Goal: Communication & Community: Answer question/provide support

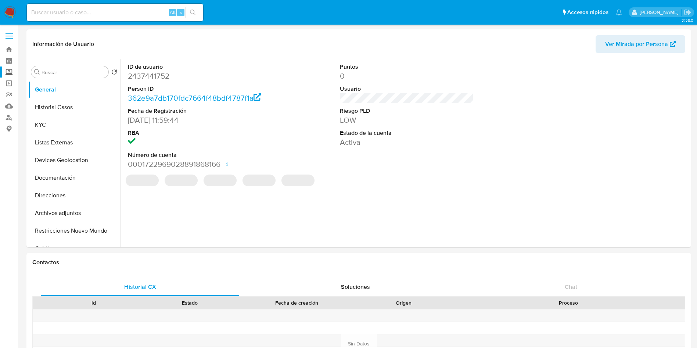
click at [8, 76] on label "Screening" at bounding box center [43, 71] width 87 height 11
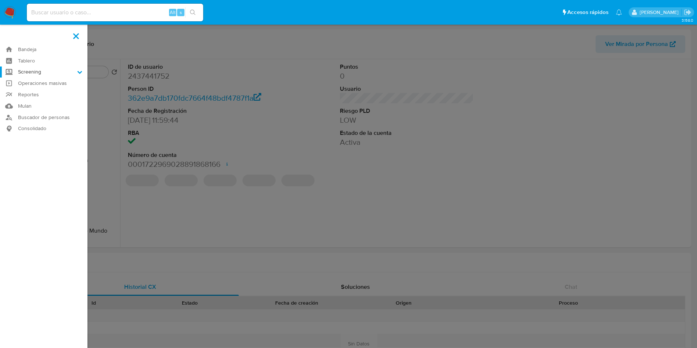
click at [0, 0] on input "Screening" at bounding box center [0, 0] width 0 height 0
select select "10"
click at [30, 101] on link "Herramientas" at bounding box center [43, 100] width 87 height 9
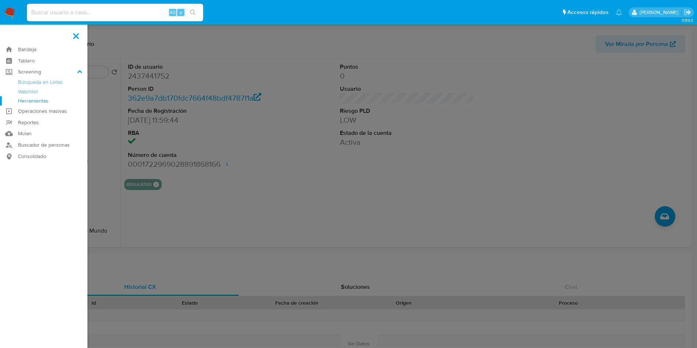
click at [30, 101] on link "Herramientas" at bounding box center [43, 100] width 87 height 9
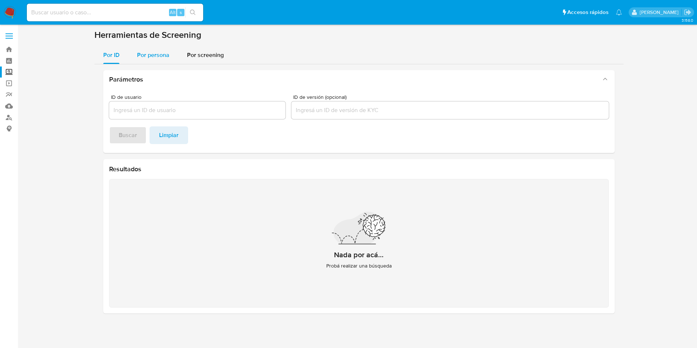
click at [159, 53] on span "Por persona" at bounding box center [153, 55] width 32 height 8
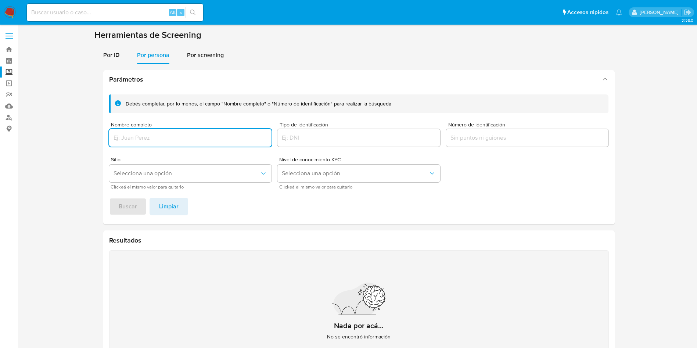
click at [192, 137] on input "Nombre completo" at bounding box center [190, 138] width 163 height 10
type input "ALONDRA SOLEDAD JUAREZ MALAGON"
click at [122, 201] on span "Buscar" at bounding box center [128, 206] width 18 height 16
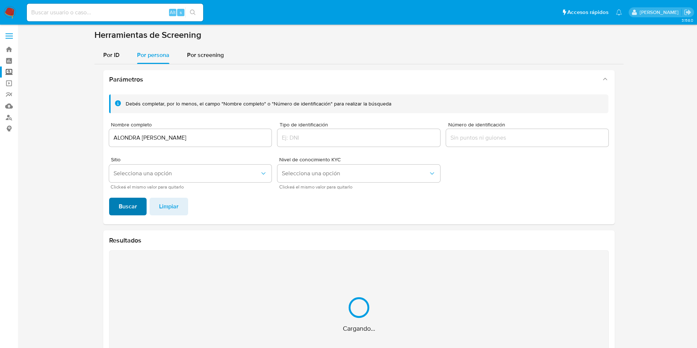
scroll to position [74, 0]
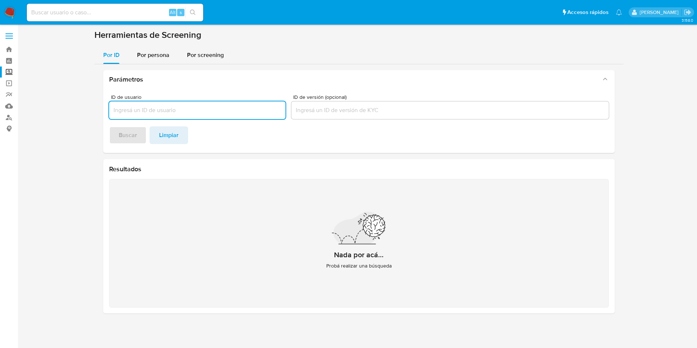
click at [8, 9] on img at bounding box center [10, 12] width 12 height 12
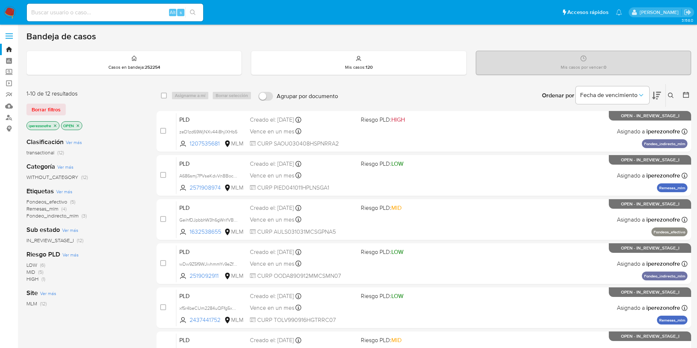
click at [669, 94] on icon at bounding box center [671, 96] width 6 height 6
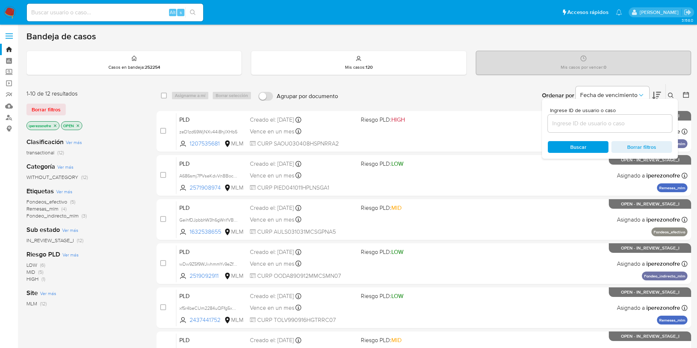
click at [602, 127] on input at bounding box center [610, 124] width 124 height 10
type input "2437441752"
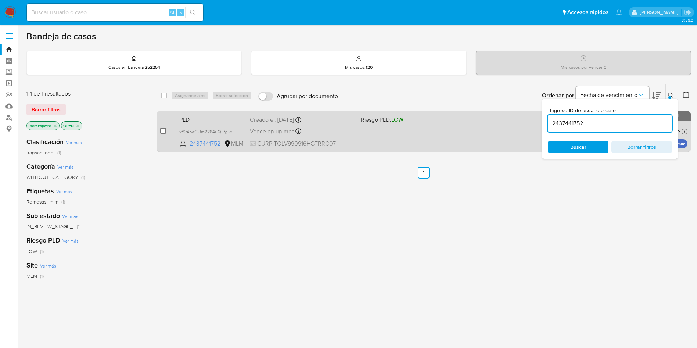
click at [164, 130] on input "checkbox" at bounding box center [163, 131] width 6 height 6
checkbox input "true"
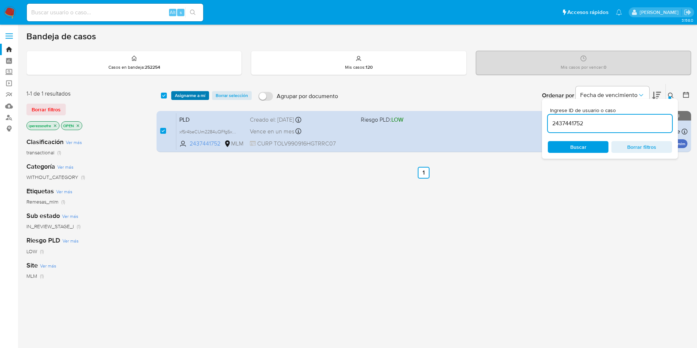
click at [186, 95] on span "Asignarme a mí" at bounding box center [190, 95] width 30 height 7
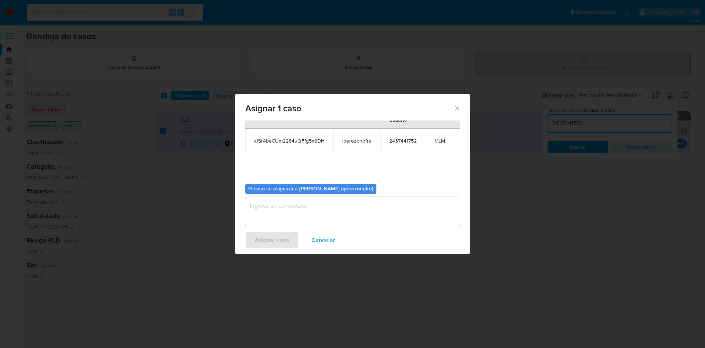
scroll to position [47, 0]
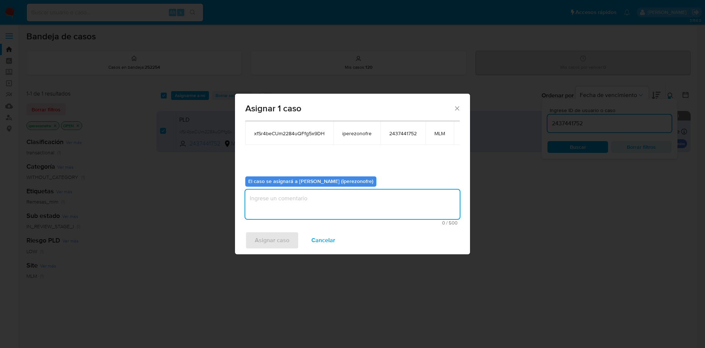
click at [352, 196] on textarea "assign-modal" at bounding box center [352, 204] width 215 height 29
type textarea "IPO"
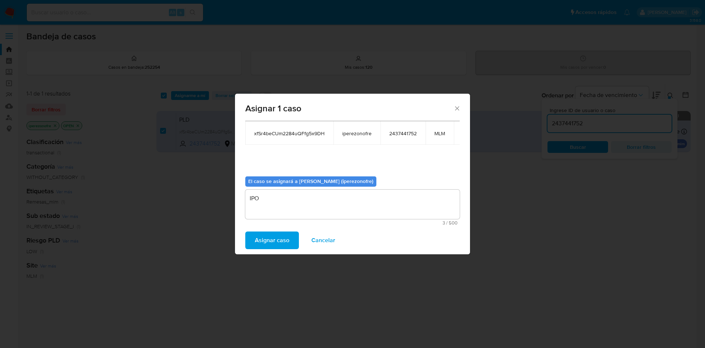
click at [285, 240] on span "Asignar caso" at bounding box center [272, 240] width 35 height 16
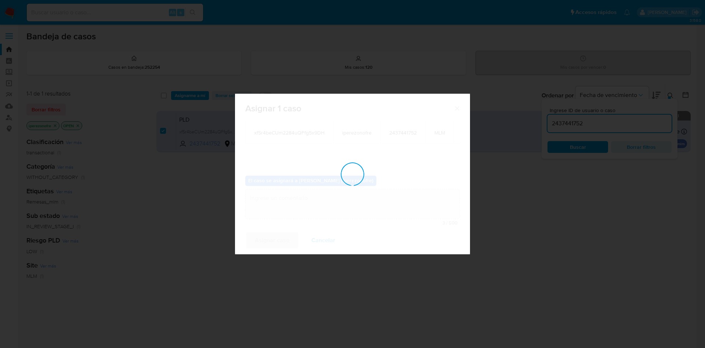
checkbox input "false"
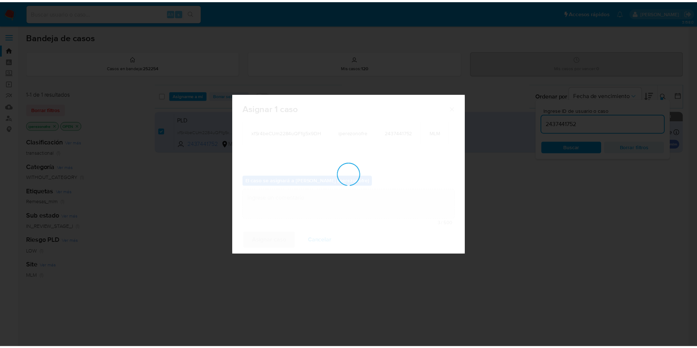
scroll to position [44, 0]
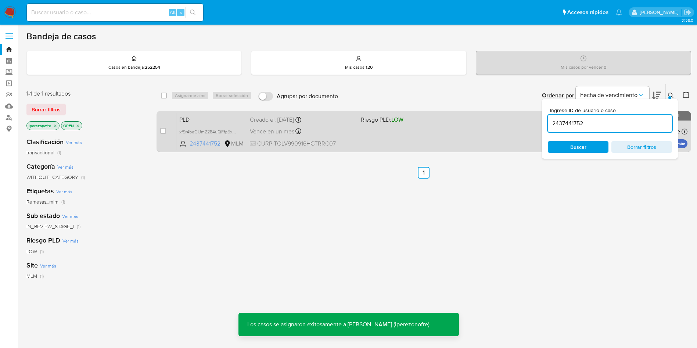
click at [364, 123] on span "Riesgo PLD: LOW" at bounding box center [382, 119] width 43 height 8
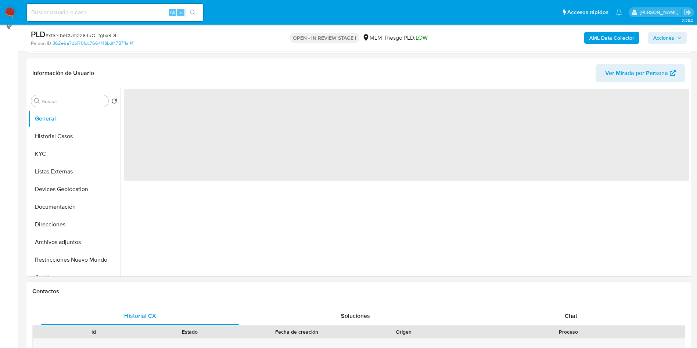
scroll to position [276, 0]
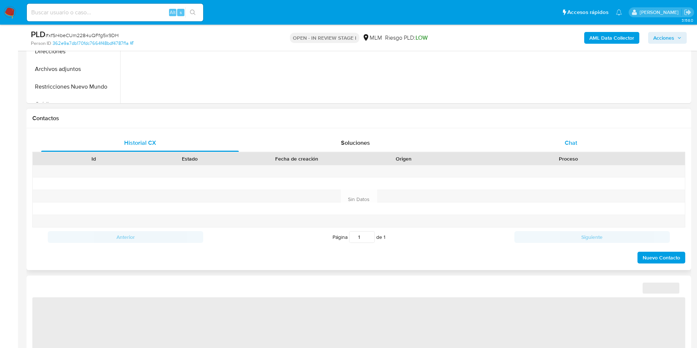
click at [563, 138] on div "Chat" at bounding box center [571, 143] width 198 height 18
select select "10"
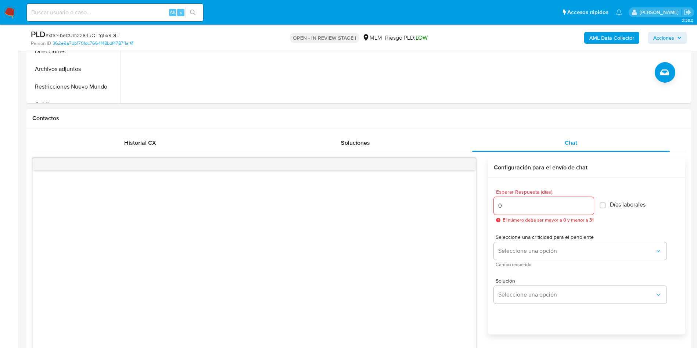
click at [586, 205] on input "0" at bounding box center [544, 206] width 100 height 10
type input "1"
click at [586, 204] on input "1" at bounding box center [542, 206] width 96 height 10
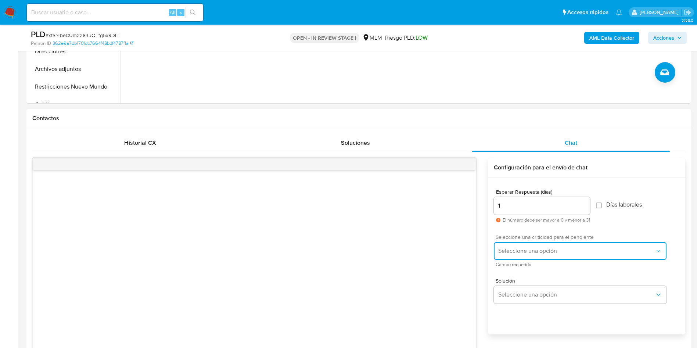
click at [557, 246] on button "Seleccione una opción" at bounding box center [580, 251] width 173 height 18
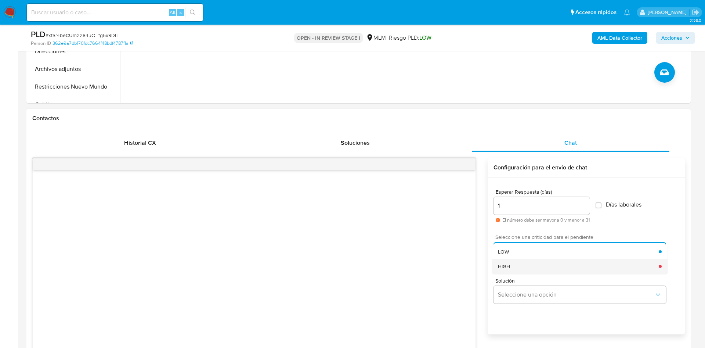
click at [531, 272] on div "HIGH" at bounding box center [578, 266] width 161 height 15
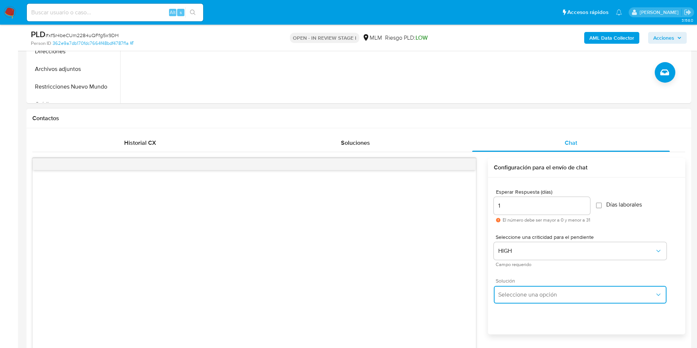
click at [555, 295] on span "Seleccione una opción" at bounding box center [576, 294] width 156 height 7
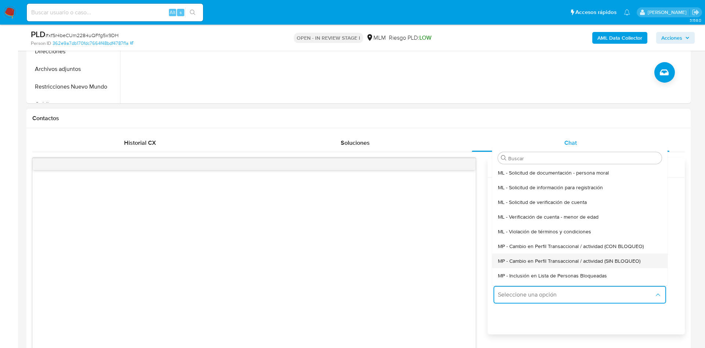
click at [594, 259] on span "MP - Cambio en Perfil Transaccional / actividad (SIN BLOQUEO)" at bounding box center [569, 261] width 143 height 7
type textarea "Estimado ,Te comunicamos que se ha identificado un cambio en el uso habitual de…"
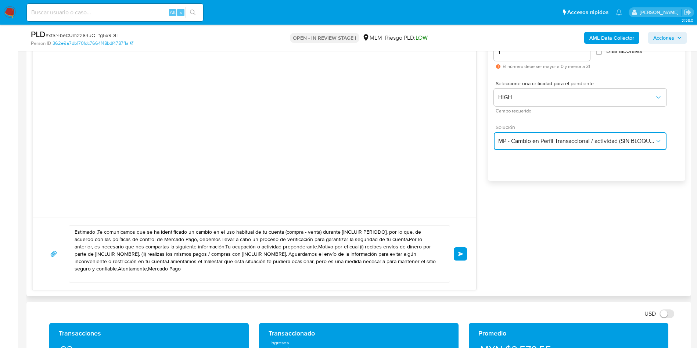
scroll to position [441, 0]
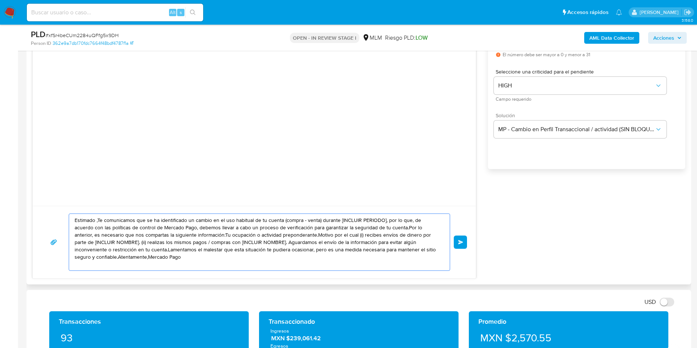
drag, startPoint x: 174, startPoint y: 259, endPoint x: 61, endPoint y: 219, distance: 120.4
click at [61, 219] on div "Estimado ,Te comunicamos que se ha identificado un cambio en el uso habitual de…" at bounding box center [254, 241] width 425 height 57
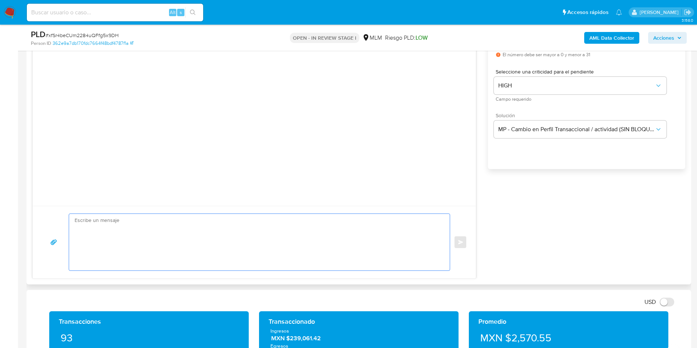
paste textarea "Estimado [PERSON_NAME] [PERSON_NAME] Te comunicamos que se ha identificado un c…"
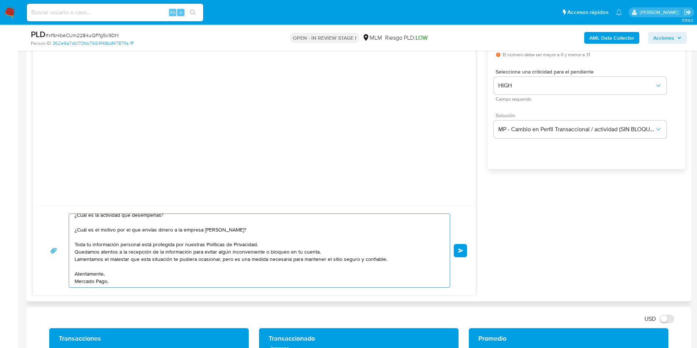
scroll to position [0, 0]
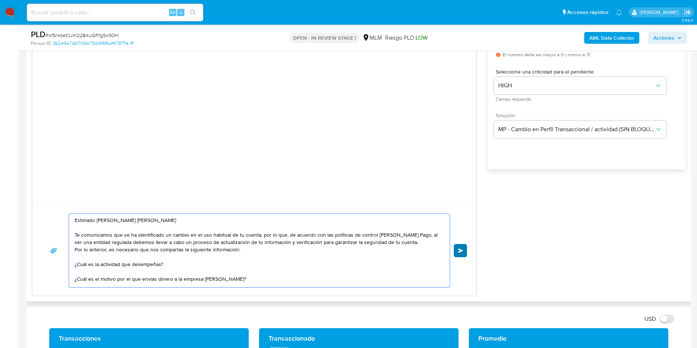
type textarea "Estimado [PERSON_NAME] [PERSON_NAME] Te comunicamos que se ha identificado un c…"
click at [464, 253] on button "Enviar" at bounding box center [460, 250] width 13 height 13
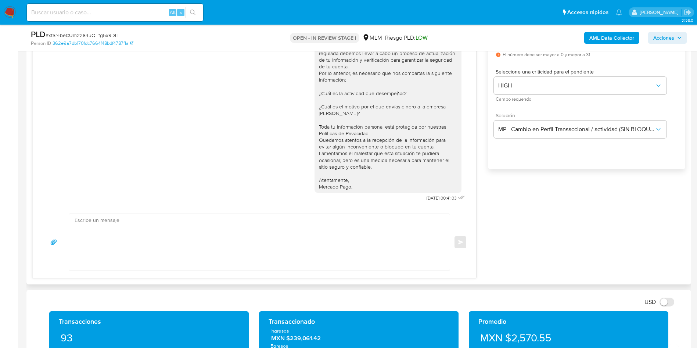
scroll to position [1, 0]
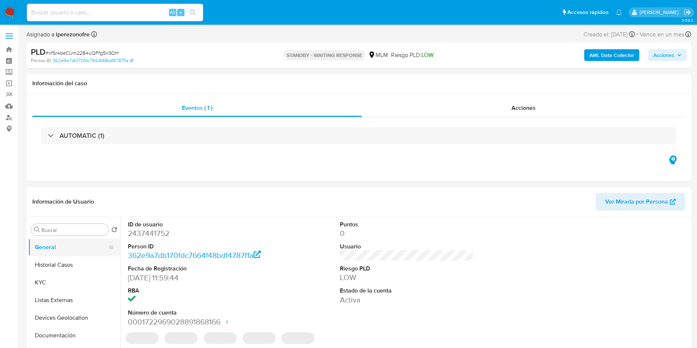
select select "10"
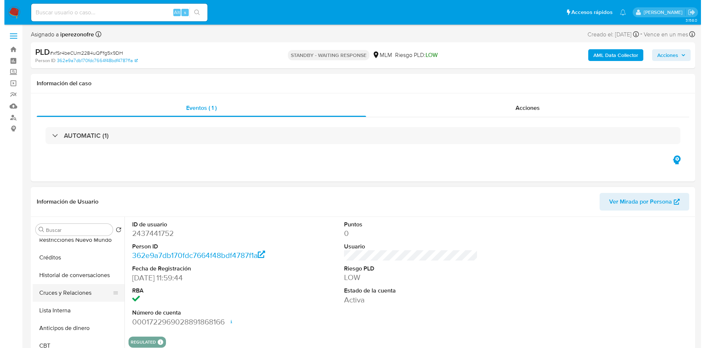
scroll to position [165, 0]
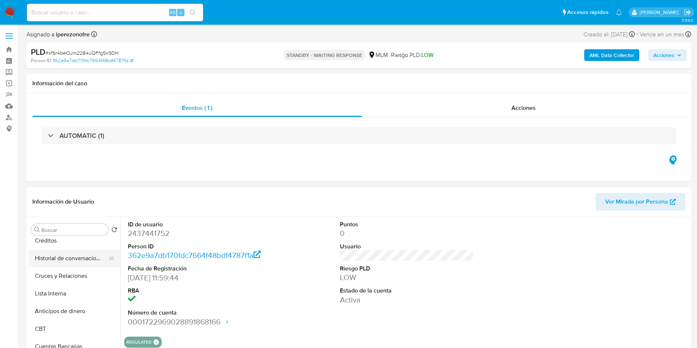
click at [68, 257] on button "Historial de conversaciones" at bounding box center [71, 258] width 86 height 18
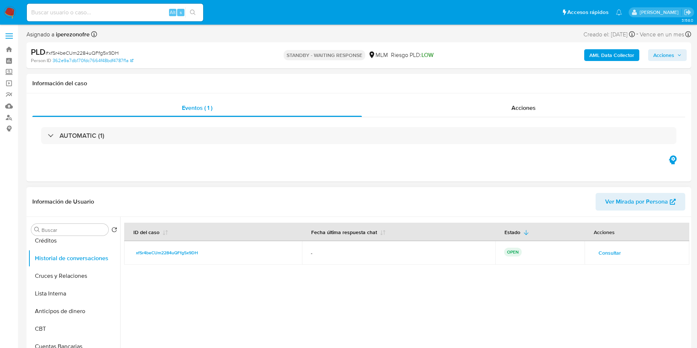
click at [609, 250] on span "Consultar" at bounding box center [609, 253] width 22 height 10
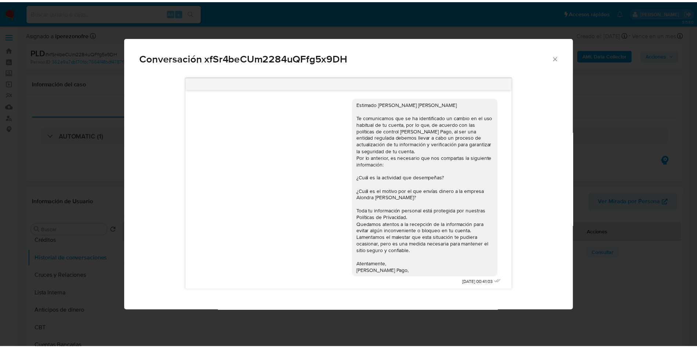
scroll to position [2, 0]
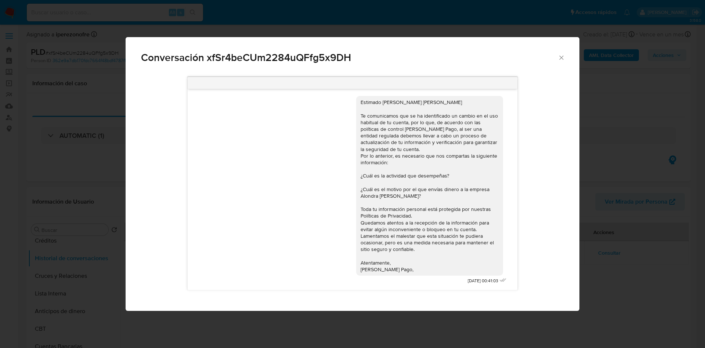
click at [561, 57] on icon "Cerrar" at bounding box center [561, 57] width 7 height 7
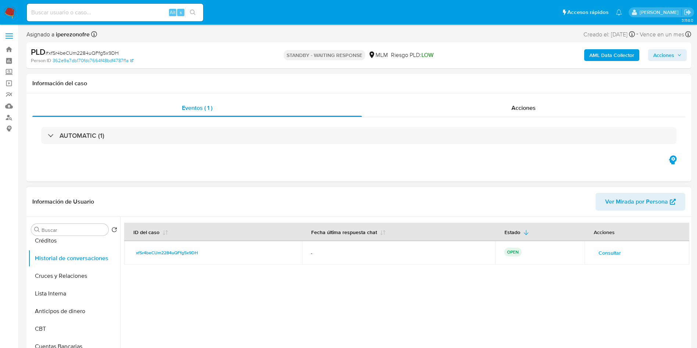
click at [381, 314] on div at bounding box center [404, 311] width 569 height 188
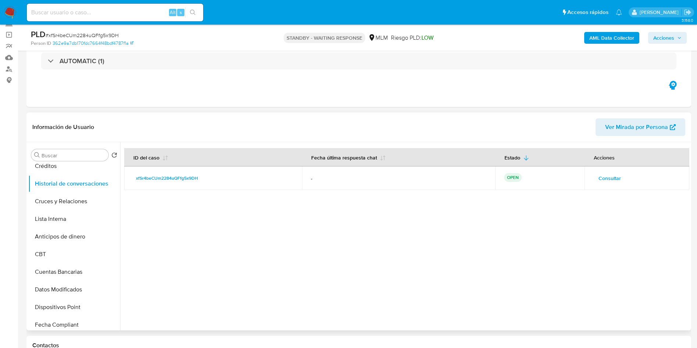
scroll to position [110, 0]
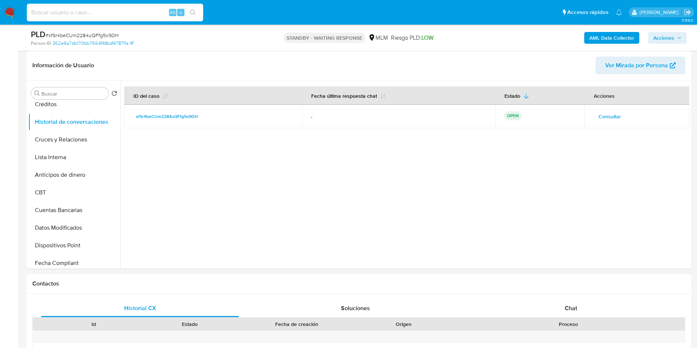
click at [139, 14] on input at bounding box center [115, 13] width 176 height 10
paste input "2496373746"
type input "2496373746"
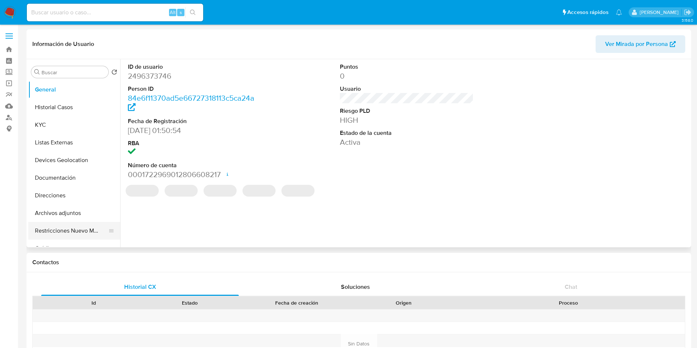
select select "10"
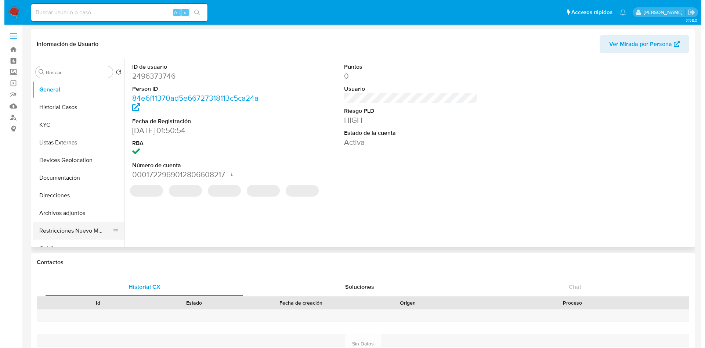
scroll to position [55, 0]
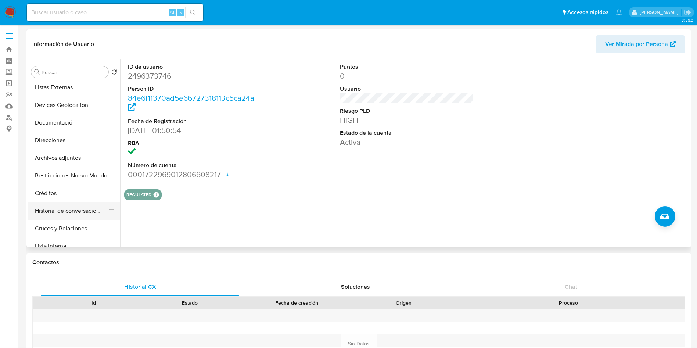
click at [74, 213] on button "Historial de conversaciones" at bounding box center [71, 211] width 86 height 18
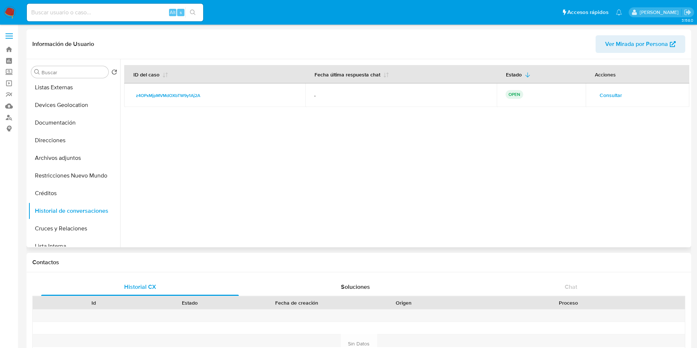
click at [610, 92] on span "Consultar" at bounding box center [610, 95] width 22 height 10
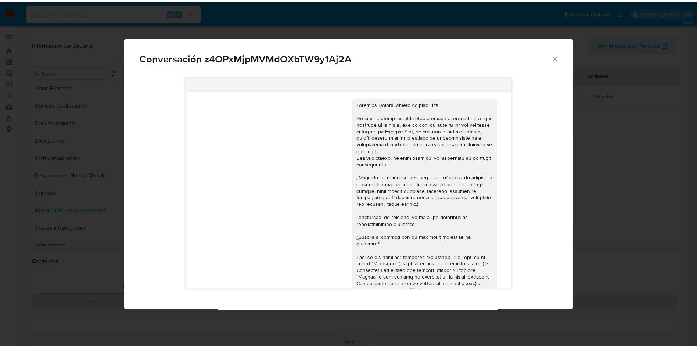
scroll to position [82, 0]
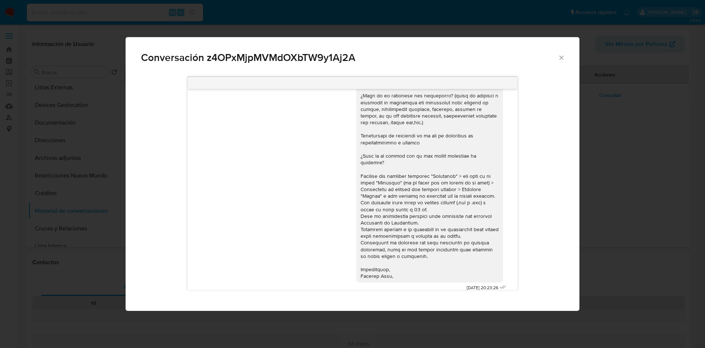
click at [562, 59] on icon "Cerrar" at bounding box center [561, 57] width 7 height 7
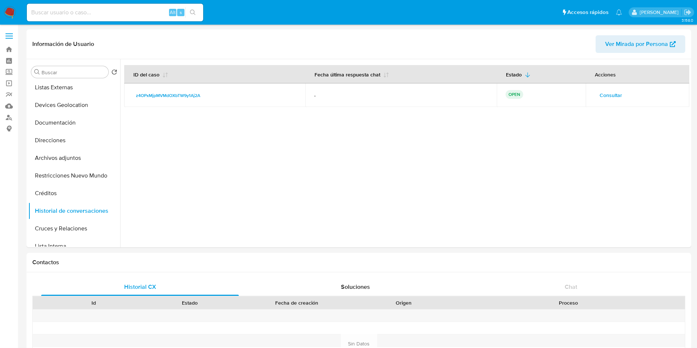
click at [126, 11] on input at bounding box center [115, 13] width 176 height 10
paste input "1283368675"
type input "1283368675"
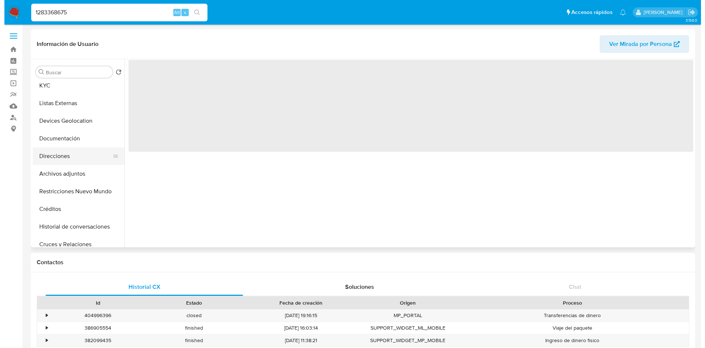
scroll to position [110, 0]
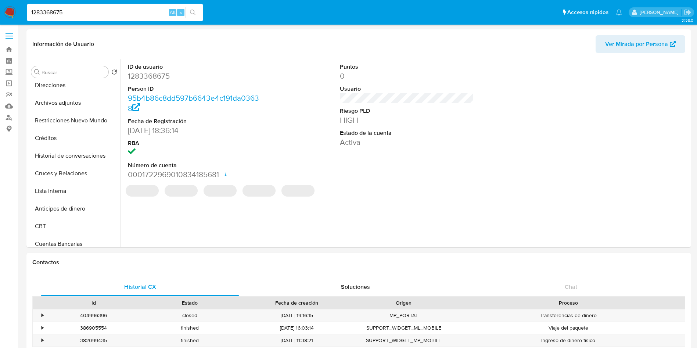
select select "10"
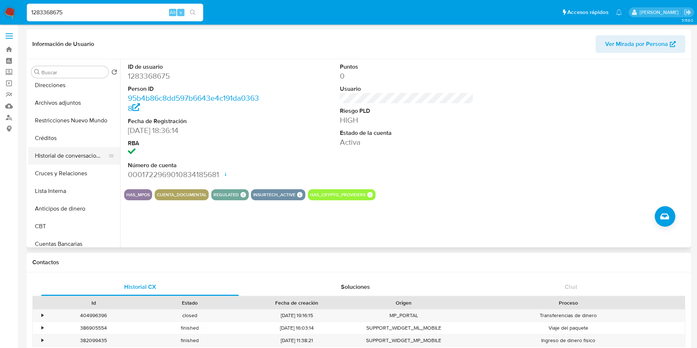
click at [88, 151] on button "Historial de conversaciones" at bounding box center [71, 156] width 86 height 18
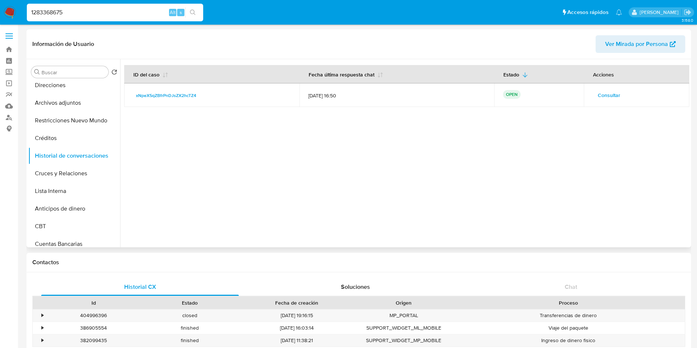
click at [607, 92] on span "Consultar" at bounding box center [609, 95] width 22 height 10
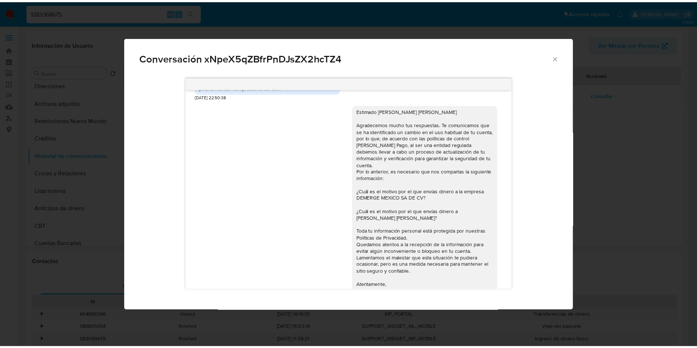
scroll to position [373, 0]
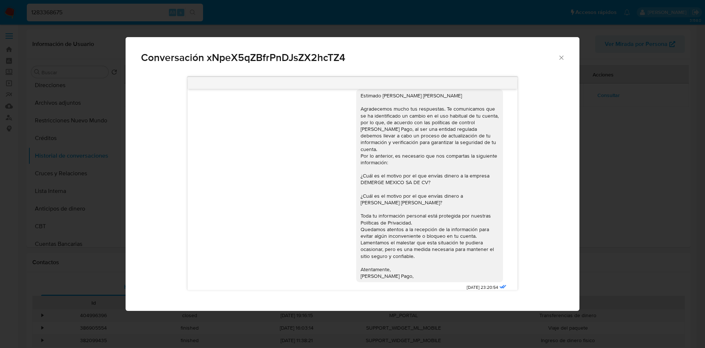
click at [563, 55] on icon "Cerrar" at bounding box center [561, 57] width 4 height 4
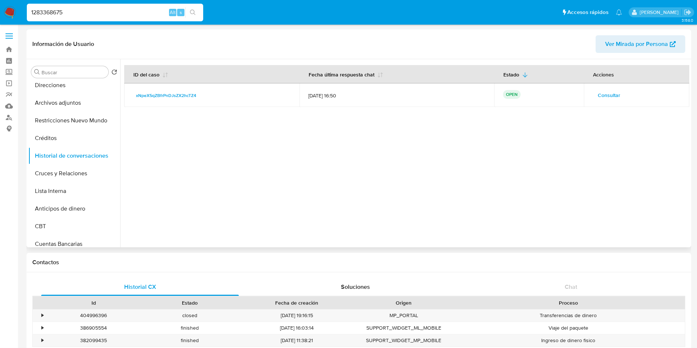
click at [277, 172] on div at bounding box center [404, 153] width 569 height 188
